Goal: Navigation & Orientation: Find specific page/section

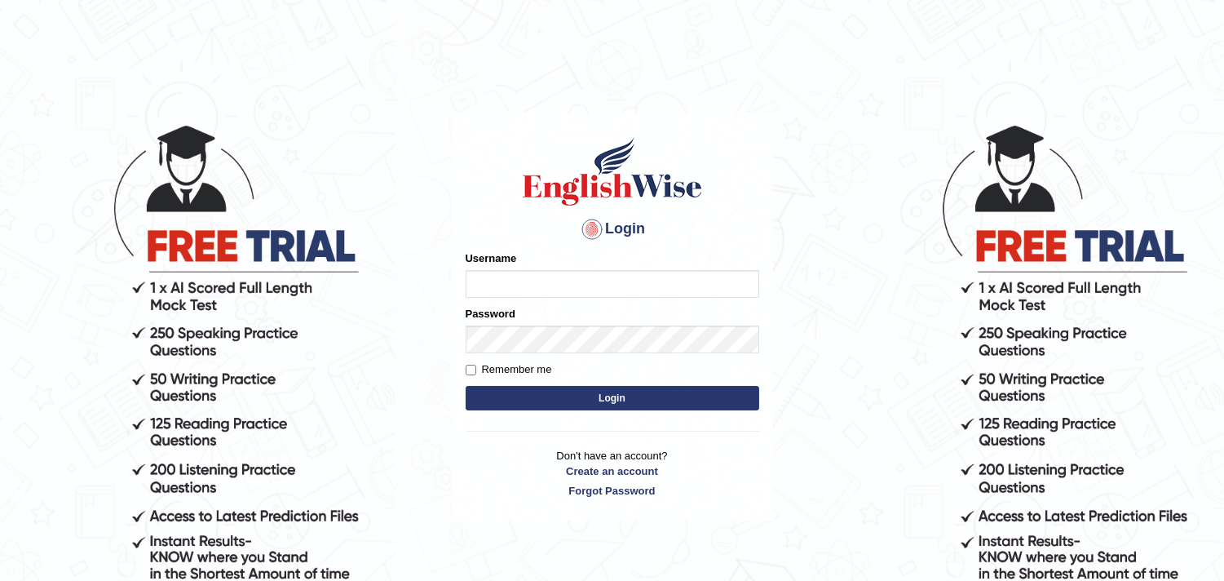
type input "Dheeraj7717"
click at [630, 386] on button "Login" at bounding box center [613, 398] width 294 height 24
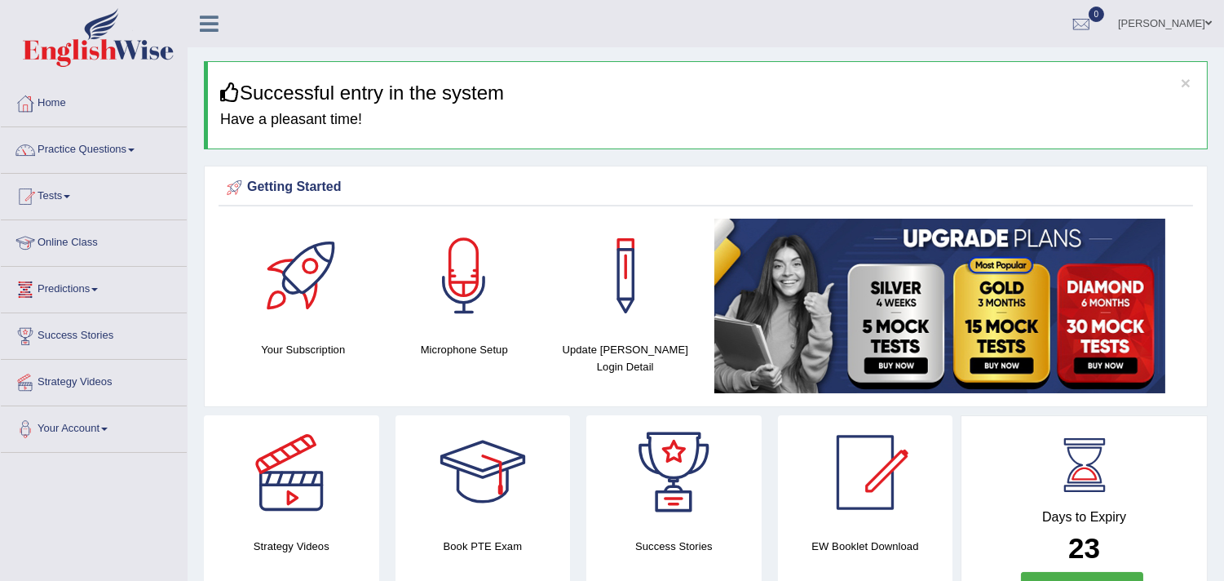
click at [82, 242] on link "Online Class" at bounding box center [94, 240] width 186 height 41
